Goal: Task Accomplishment & Management: Manage account settings

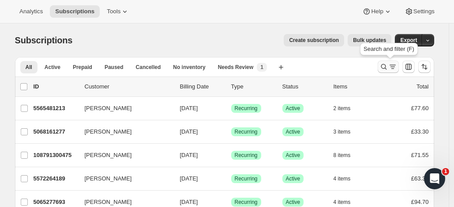
click at [383, 64] on icon "Search and filter results" at bounding box center [384, 66] width 9 height 9
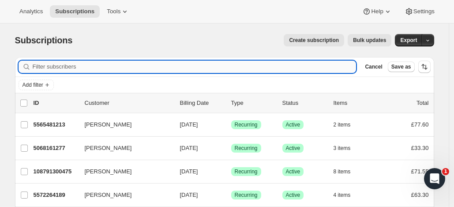
click at [178, 67] on input "Filter subscribers" at bounding box center [195, 66] width 324 height 12
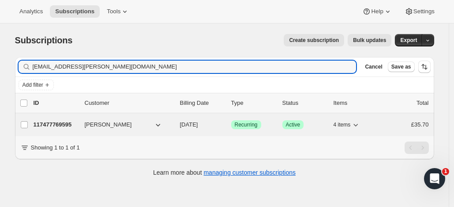
type input "[EMAIL_ADDRESS][PERSON_NAME][DOMAIN_NAME]"
click at [72, 121] on p "117477769595" at bounding box center [56, 124] width 44 height 9
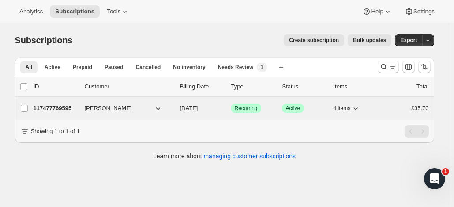
click at [54, 106] on p "117477769595" at bounding box center [56, 108] width 44 height 9
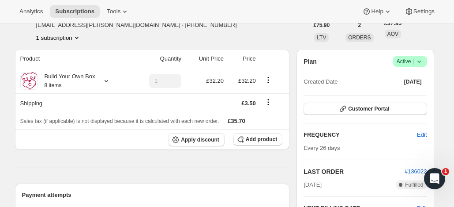
scroll to position [56, 0]
click at [405, 59] on span "Active |" at bounding box center [410, 60] width 27 height 9
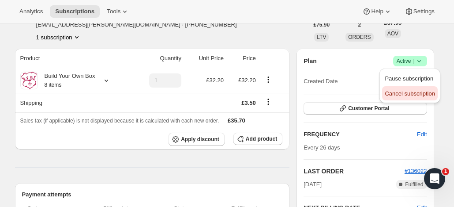
click at [407, 93] on span "Cancel subscription" at bounding box center [410, 93] width 50 height 7
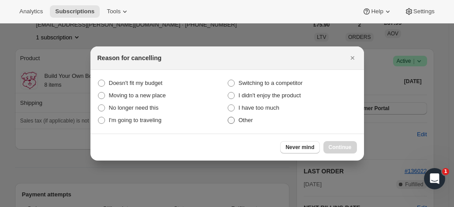
click at [231, 121] on span ":r2f:" at bounding box center [231, 120] width 7 height 7
click at [228, 117] on input "Other" at bounding box center [228, 117] width 0 height 0
radio input "true"
click at [342, 145] on span "Continue" at bounding box center [340, 146] width 23 height 7
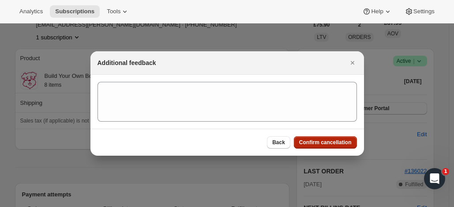
click at [321, 140] on span "Confirm cancellation" at bounding box center [325, 142] width 53 height 7
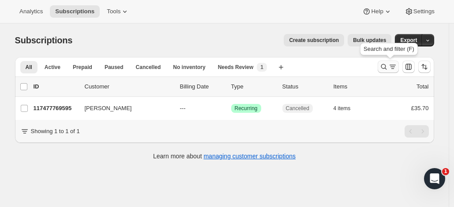
click at [385, 63] on icon "Search and filter results" at bounding box center [384, 66] width 9 height 9
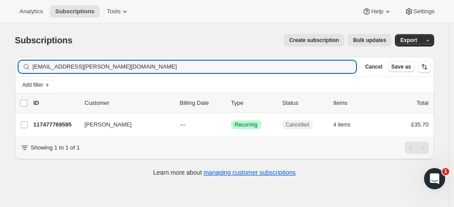
drag, startPoint x: 106, startPoint y: 64, endPoint x: 2, endPoint y: 58, distance: 104.8
click at [21, 56] on div "Subscriptions. This page is ready Subscriptions Create subscription Bulk update…" at bounding box center [224, 104] width 441 height 162
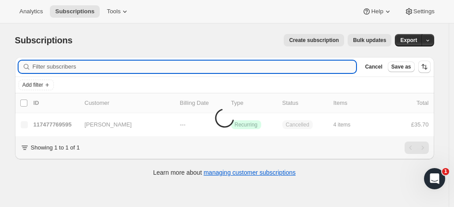
click at [41, 66] on input "Filter subscribers" at bounding box center [195, 66] width 324 height 12
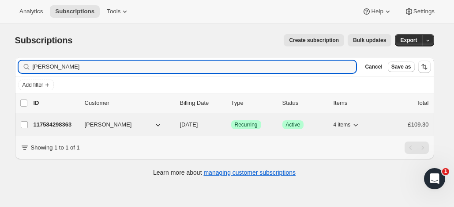
type input "[PERSON_NAME]"
click at [68, 121] on p "117584298363" at bounding box center [56, 124] width 44 height 9
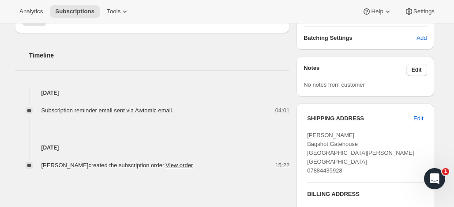
scroll to position [241, 0]
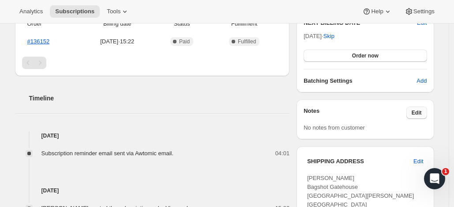
click at [417, 110] on span "Edit" at bounding box center [417, 112] width 10 height 7
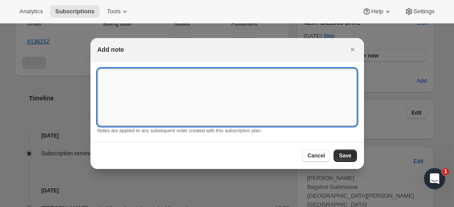
click at [191, 78] on textarea ":rca:" at bounding box center [228, 96] width 260 height 57
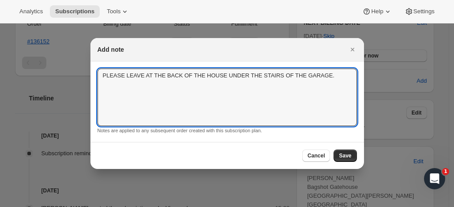
type textarea "PLEASE LEAVE AT THE BACK OF THE HOUSE UNDER THE STAIRS OF THE GARAGE."
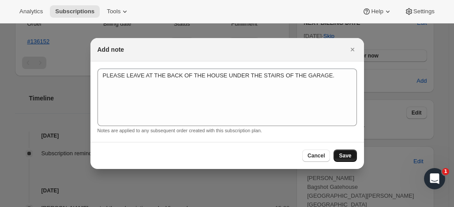
click at [348, 153] on span "Save" at bounding box center [345, 155] width 12 height 7
